Goal: Information Seeking & Learning: Learn about a topic

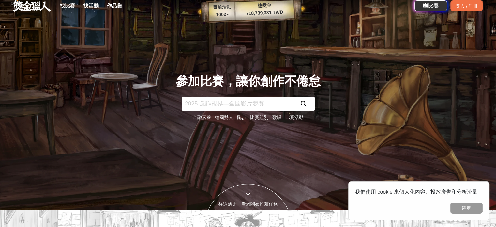
scroll to position [33, 0]
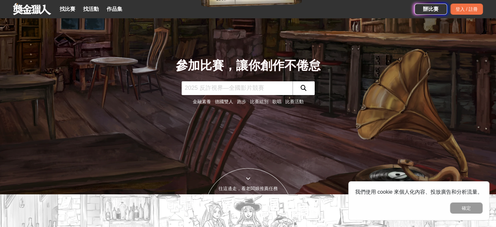
click at [252, 88] on input "text" at bounding box center [237, 88] width 111 height 14
type input "動畫"
click button "submit" at bounding box center [304, 88] width 22 height 14
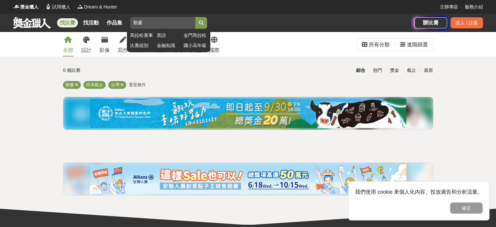
click at [169, 19] on input "動畫" at bounding box center [162, 23] width 65 height 12
type input "動"
type input "影片"
click at [195, 17] on button "submit" at bounding box center [201, 23] width 12 height 12
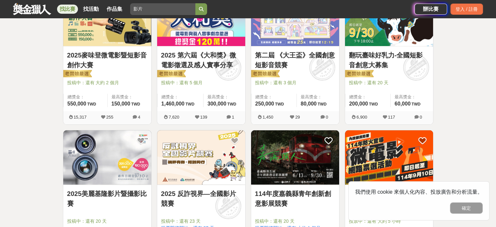
scroll to position [163, 0]
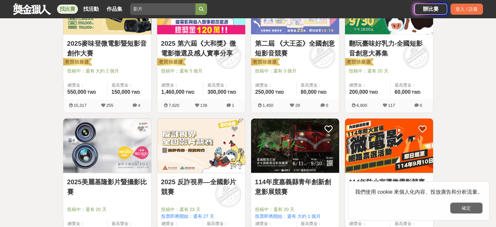
click at [470, 203] on button "確定" at bounding box center [466, 207] width 33 height 11
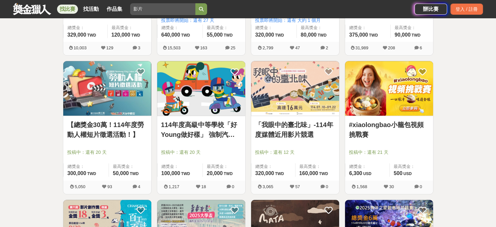
scroll to position [391, 0]
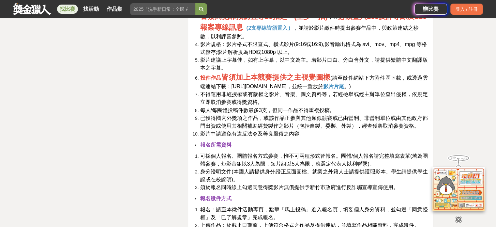
scroll to position [1142, 0]
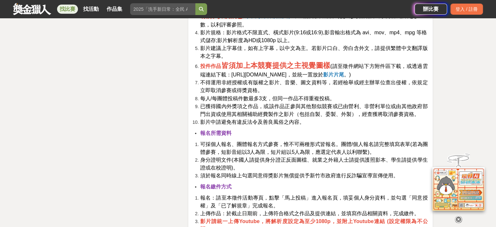
drag, startPoint x: 261, startPoint y: 88, endPoint x: 307, endPoint y: 88, distance: 46.0
click at [352, 20] on strong "必須置入165反詐專線及110報案專線訊息" at bounding box center [313, 10] width 227 height 19
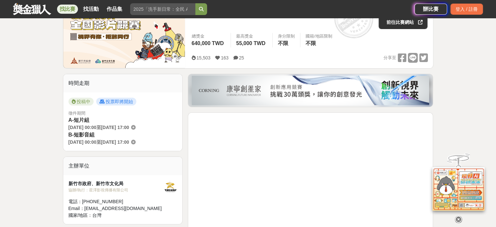
scroll to position [98, 0]
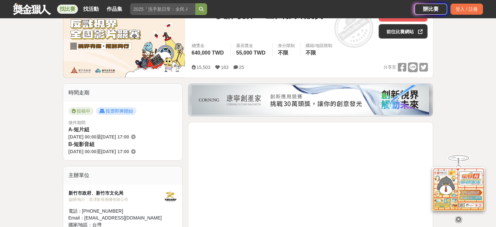
click at [129, 139] on span "[DATE] 17:00" at bounding box center [115, 136] width 28 height 5
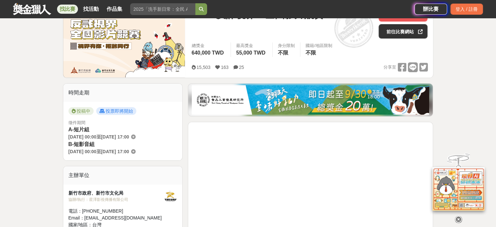
drag, startPoint x: 137, startPoint y: 166, endPoint x: 165, endPoint y: 169, distance: 28.2
click at [129, 154] on span "[DATE] 17:00" at bounding box center [115, 151] width 28 height 5
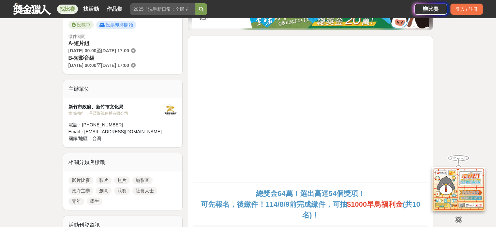
scroll to position [196, 0]
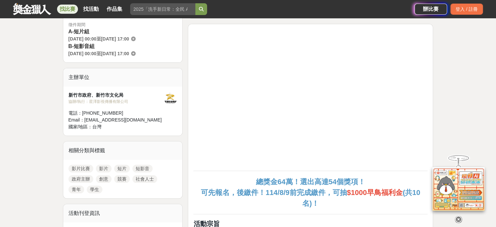
click at [88, 57] on div "B-短影音組 [DATE] 00:00 至 [DATE] 17:00" at bounding box center [123, 49] width 109 height 15
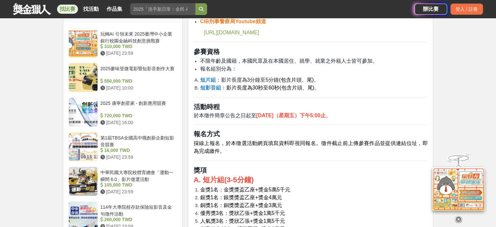
scroll to position [555, 0]
drag, startPoint x: 193, startPoint y: 125, endPoint x: 313, endPoint y: 130, distance: 119.5
click at [313, 91] on ol "短片組 ： 影片長度為3分鐘至5分鐘 (包含片頭、尾) 。 短影音組 ： 影片長度為30秒至60秒(包含片頭、尾) 。" at bounding box center [310, 84] width 234 height 16
click at [267, 84] on li "短片組 ： 影片長度為3分鐘至5分鐘 (包含片頭、尾) 。" at bounding box center [314, 80] width 228 height 8
drag, startPoint x: 235, startPoint y: 118, endPoint x: 308, endPoint y: 117, distance: 73.1
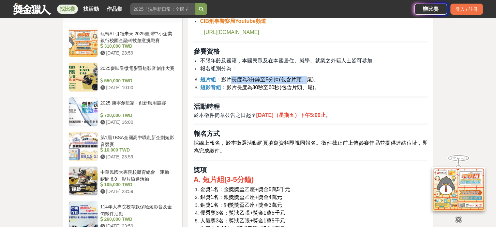
click at [308, 84] on li "短片組 ： 影片長度為3分鐘至5分鐘 (包含片頭、尾) 。" at bounding box center [314, 80] width 228 height 8
click at [320, 84] on li "短片組 ： 影片長度為3分鐘至5分鐘 (包含片頭、尾) 。" at bounding box center [314, 80] width 228 height 8
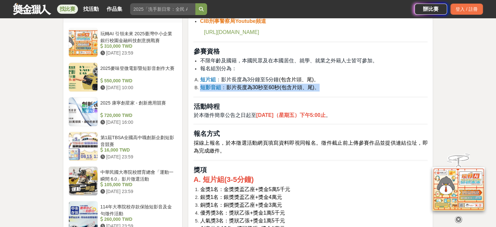
drag, startPoint x: 322, startPoint y: 128, endPoint x: 190, endPoint y: 129, distance: 132.4
click at [258, 90] on span "影片長度為30秒至60秒(包含片頭、尾)" at bounding box center [270, 87] width 88 height 6
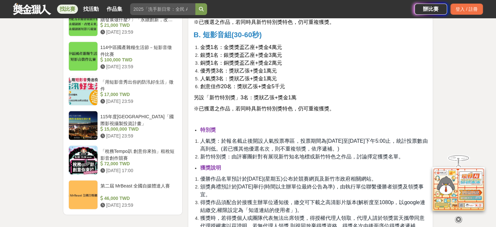
scroll to position [750, 0]
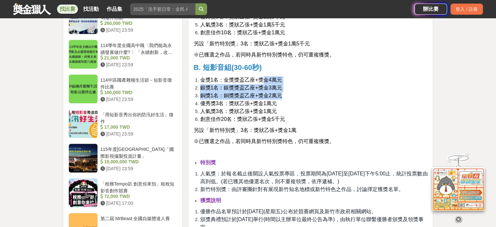
drag, startPoint x: 264, startPoint y: 139, endPoint x: 295, endPoint y: 166, distance: 41.6
click at [285, 123] on ol "金獎1名：金獎獎盃乙座+獎金4萬元 銀獎1名：銀獎獎盃乙座+獎金3萬元 銅獎1名：銅獎獎盃乙座+獎金2萬元 優秀獎3名：獎狀乙張+獎金1萬元 人氣獎3名：獎狀…" at bounding box center [310, 99] width 234 height 47
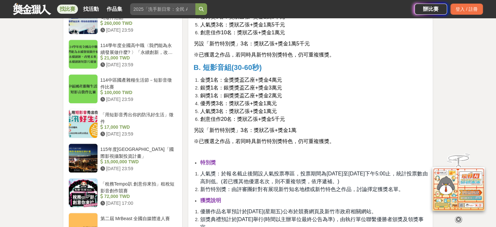
click at [303, 107] on li "優秀獎3名：獎狀乙張+獎金1萬元" at bounding box center [314, 103] width 228 height 8
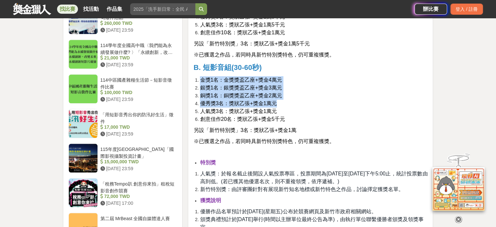
drag, startPoint x: 297, startPoint y: 167, endPoint x: 189, endPoint y: 137, distance: 111.8
click at [296, 107] on li "優秀獎3名：獎狀乙張+獎金1萬元" at bounding box center [314, 103] width 228 height 8
drag, startPoint x: 286, startPoint y: 177, endPoint x: 188, endPoint y: 138, distance: 105.9
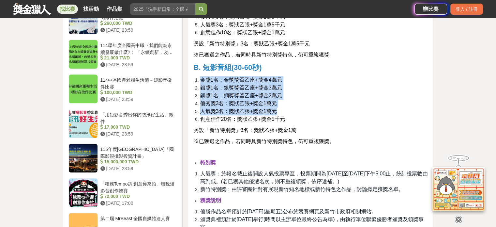
click at [244, 114] on span "人氣獎3名：獎狀乙張+獎金1萬元" at bounding box center [238, 111] width 77 height 6
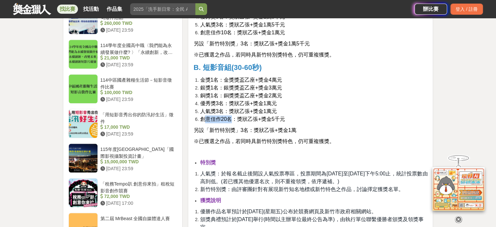
drag, startPoint x: 207, startPoint y: 183, endPoint x: 235, endPoint y: 187, distance: 28.3
click at [235, 123] on li "創意佳作20名：獎狀乙張+獎金5千元" at bounding box center [314, 119] width 228 height 8
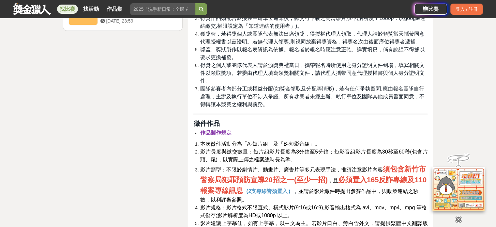
scroll to position [979, 0]
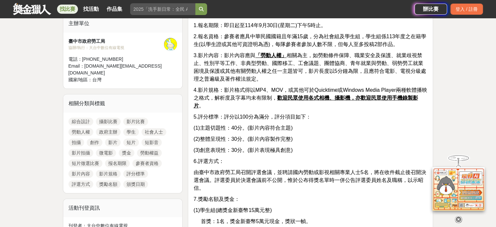
scroll to position [261, 0]
